Goal: Navigation & Orientation: Find specific page/section

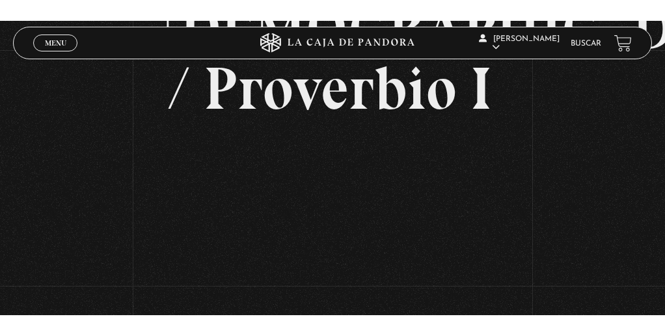
scroll to position [195, 0]
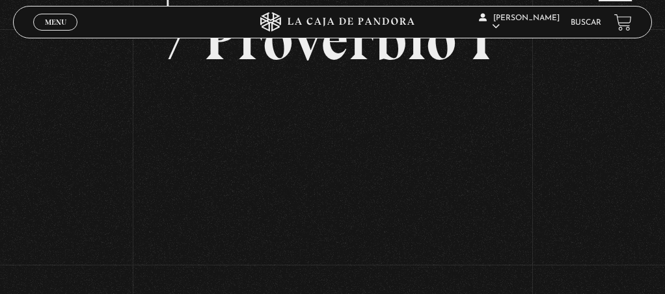
click at [523, 215] on div "Volver [DATE] Relación con [DEMOGRAPHIC_DATA] / Proverbio I WhatsApp Twitter Me…" at bounding box center [332, 84] width 665 height 501
click at [569, 163] on div "Volver [DATE] Relación con [DEMOGRAPHIC_DATA] / Proverbio I WhatsApp Twitter Me…" at bounding box center [332, 84] width 665 height 501
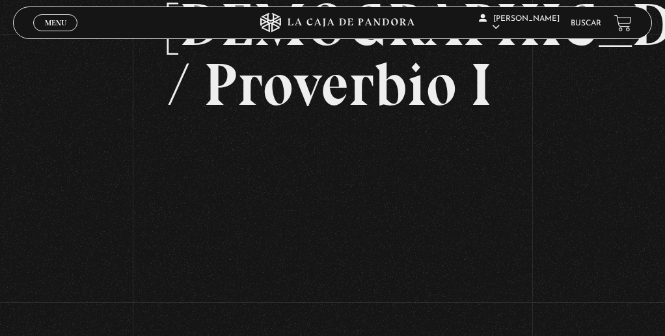
scroll to position [130, 0]
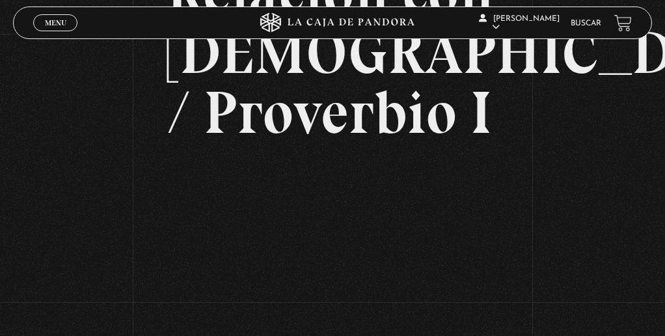
click at [605, 248] on div "Volver [DATE] Relación con [DEMOGRAPHIC_DATA] / Proverbio I WhatsApp Twitter Me…" at bounding box center [332, 156] width 665 height 505
click at [42, 223] on div "Volver [DATE] Relación con [DEMOGRAPHIC_DATA] / Proverbio I WhatsApp Twitter Me…" at bounding box center [332, 156] width 665 height 505
click at [508, 215] on div "Volver [DATE] Relación con [DEMOGRAPHIC_DATA] / Proverbio I WhatsApp Twitter Me…" at bounding box center [332, 156] width 665 height 505
click at [582, 219] on div "Volver [DATE] Relación con [DEMOGRAPHIC_DATA] / Proverbio I WhatsApp Twitter Me…" at bounding box center [332, 156] width 665 height 505
click at [575, 269] on div "Volver [DATE] Relación con [DEMOGRAPHIC_DATA] / Proverbio I WhatsApp Twitter Me…" at bounding box center [332, 156] width 665 height 505
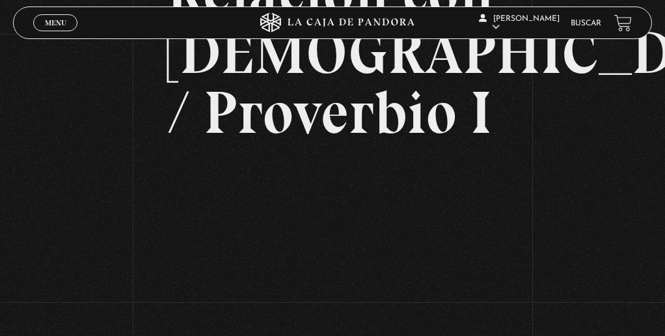
click at [86, 186] on div "Volver [DATE] Relación con [DEMOGRAPHIC_DATA] / Proverbio I WhatsApp Twitter Me…" at bounding box center [332, 156] width 665 height 505
click at [613, 255] on div "Volver [DATE] Relación con [DEMOGRAPHIC_DATA] / Proverbio I WhatsApp Twitter Me…" at bounding box center [332, 156] width 665 height 505
click at [510, 195] on div "Volver [DATE] Relación con [DEMOGRAPHIC_DATA] / Proverbio I WhatsApp Twitter Me…" at bounding box center [332, 156] width 665 height 505
